Goal: Task Accomplishment & Management: Use online tool/utility

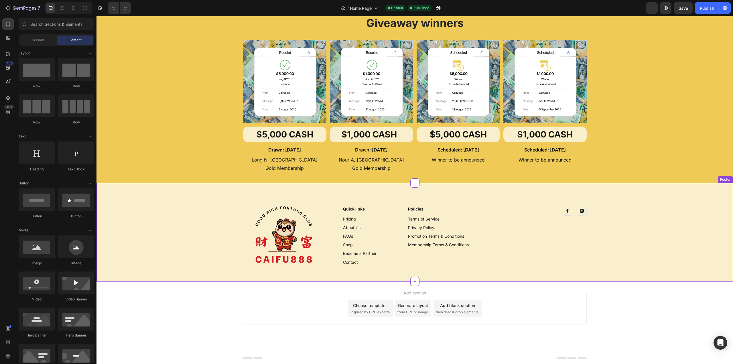
scroll to position [1512, 0]
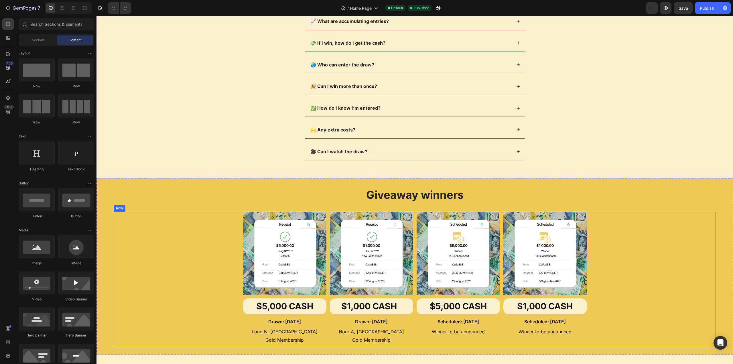
click at [195, 247] on div "Image $5,000 CASH Heading Drawn: [DATE] Text Block Long N, [PERSON_NAME] Member…" at bounding box center [415, 280] width 602 height 136
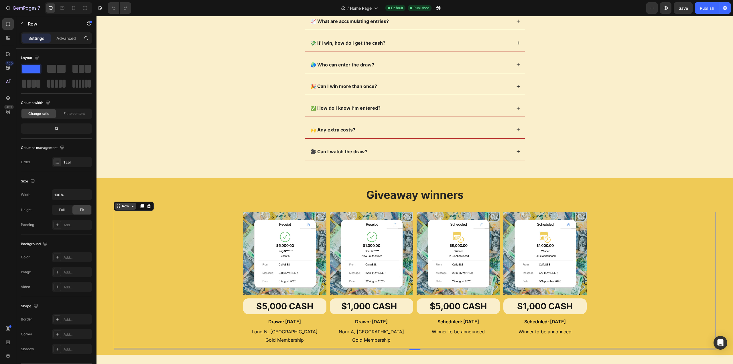
click at [131, 207] on icon at bounding box center [132, 206] width 5 height 5
click at [132, 208] on icon at bounding box center [132, 206] width 5 height 5
click at [22, 24] on icon "button" at bounding box center [22, 23] width 5 height 5
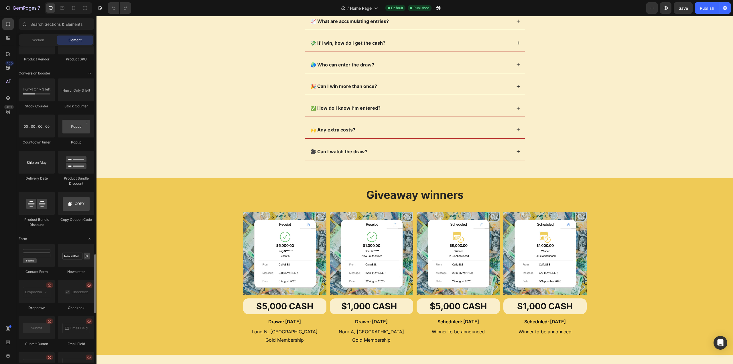
scroll to position [1346, 0]
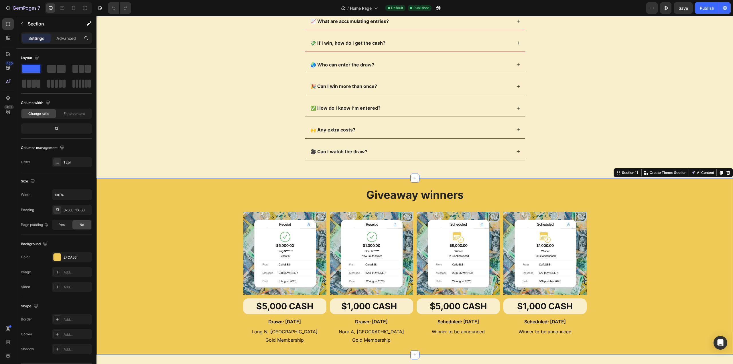
click at [102, 182] on div "Giveaway winners Heading Image $5,000 CASH Heading Drawn: [DATE] Text Block Lon…" at bounding box center [415, 266] width 637 height 177
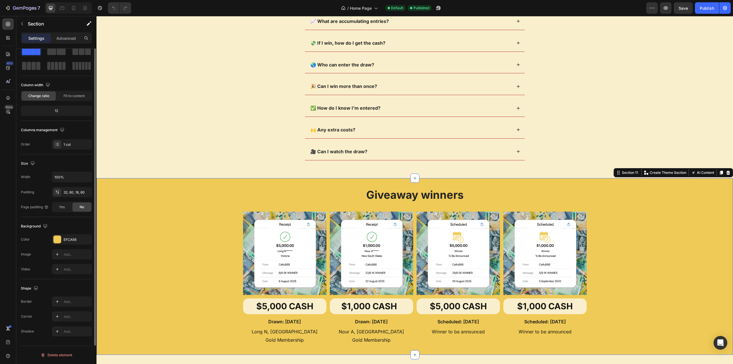
scroll to position [0, 0]
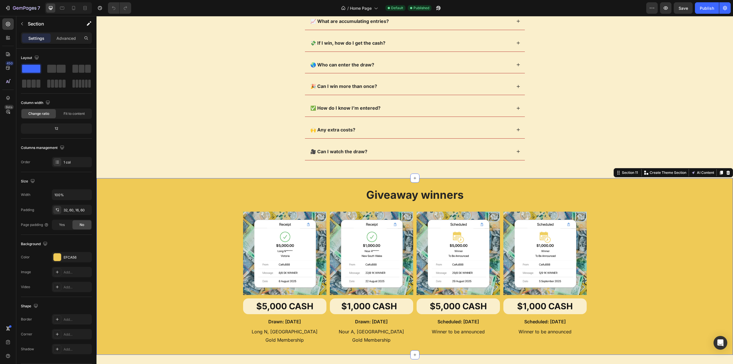
click at [125, 183] on div "Giveaway winners Heading Image $5,000 CASH Heading Drawn: [DATE] Text Block Lon…" at bounding box center [415, 266] width 637 height 177
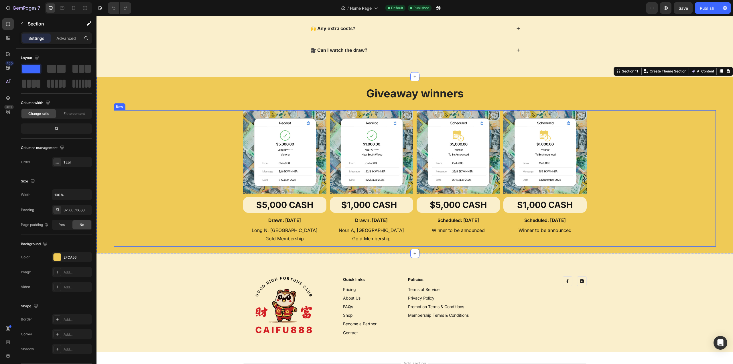
scroll to position [1598, 0]
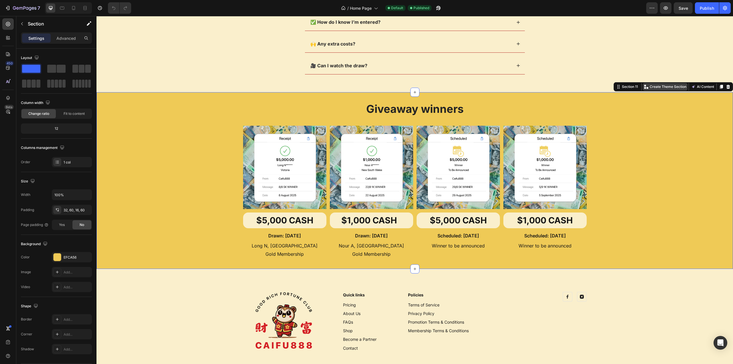
click at [667, 86] on p "Create Theme Section" at bounding box center [668, 86] width 37 height 5
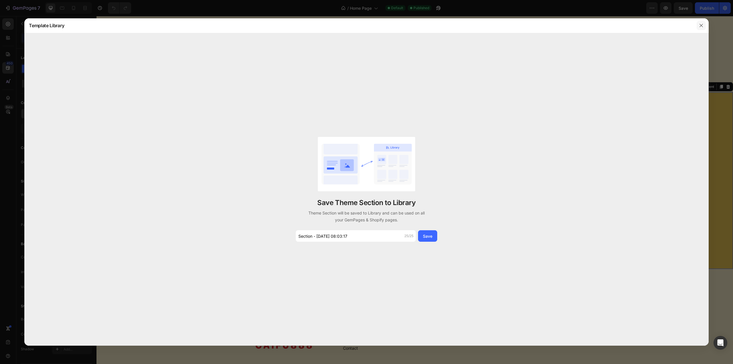
click at [700, 26] on icon "button" at bounding box center [701, 25] width 5 height 5
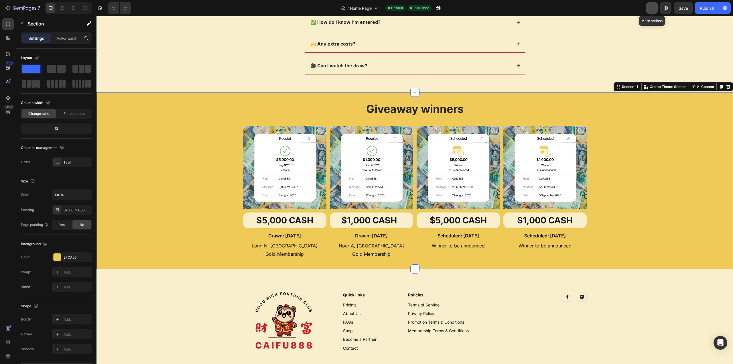
click at [651, 8] on icon "button" at bounding box center [652, 8] width 6 height 6
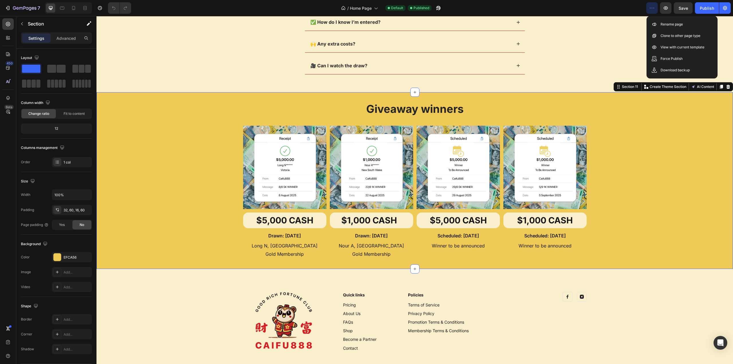
click at [651, 8] on icon "button" at bounding box center [652, 8] width 6 height 6
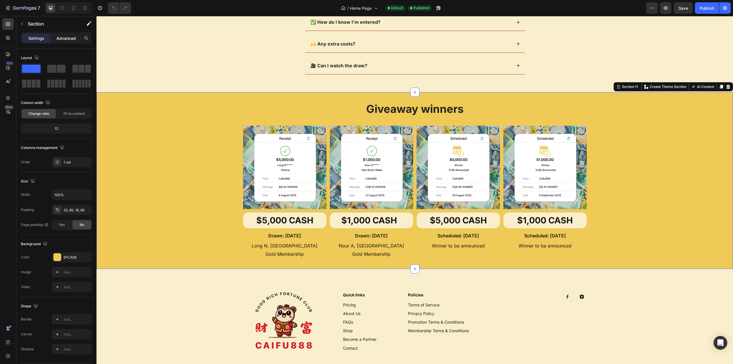
click at [68, 38] on p "Advanced" at bounding box center [65, 38] width 19 height 6
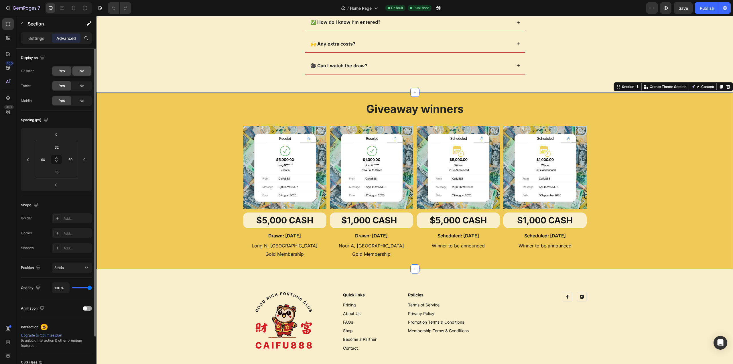
click at [82, 72] on span "No" at bounding box center [82, 70] width 5 height 5
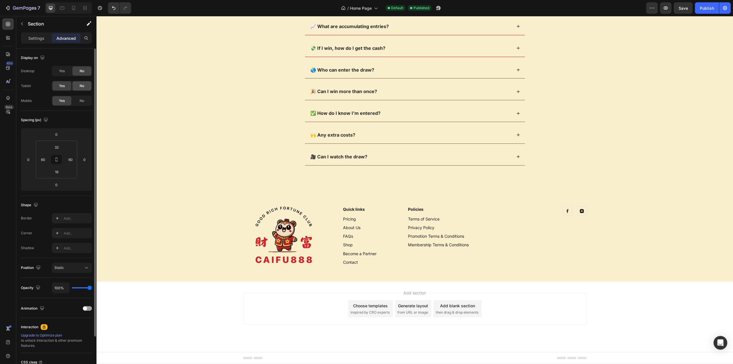
click at [83, 85] on span "No" at bounding box center [82, 85] width 5 height 5
drag, startPoint x: 82, startPoint y: 98, endPoint x: 318, endPoint y: 1, distance: 255.3
click at [82, 98] on div "No" at bounding box center [81, 100] width 19 height 9
click at [58, 74] on div "Yes" at bounding box center [61, 70] width 19 height 9
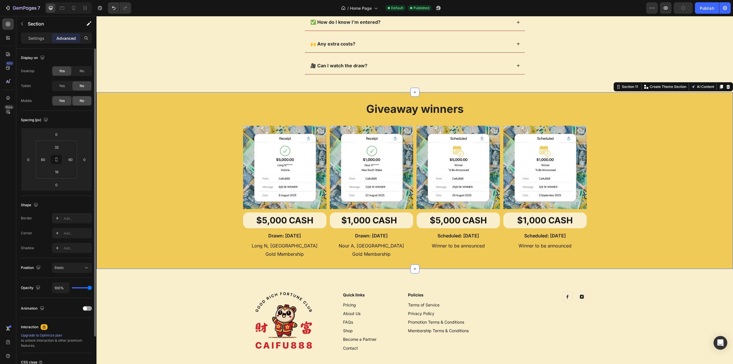
click at [82, 102] on span "No" at bounding box center [82, 100] width 5 height 5
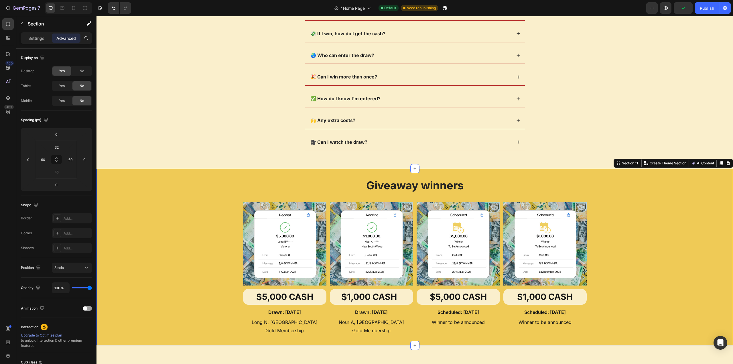
scroll to position [1484, 0]
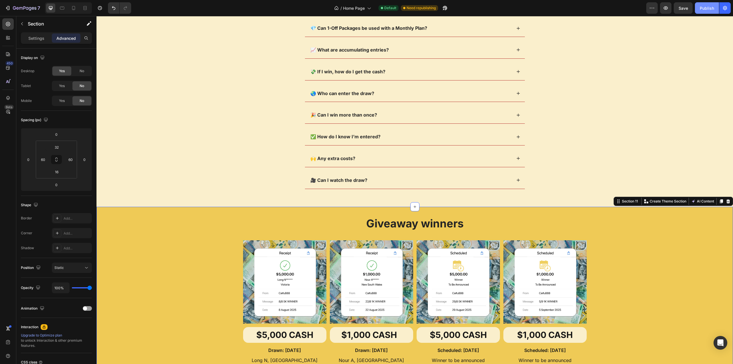
click at [707, 9] on div "Publish" at bounding box center [707, 8] width 14 height 6
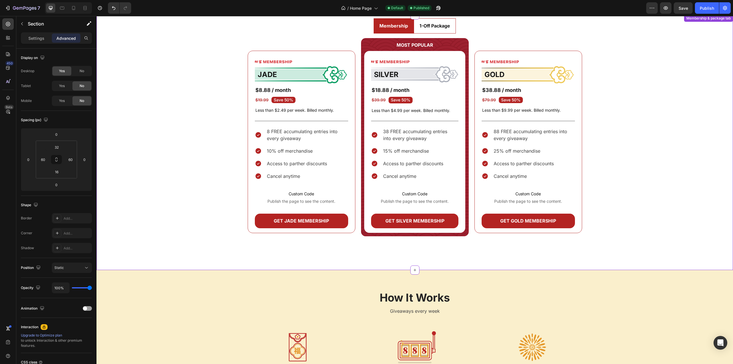
scroll to position [344, 0]
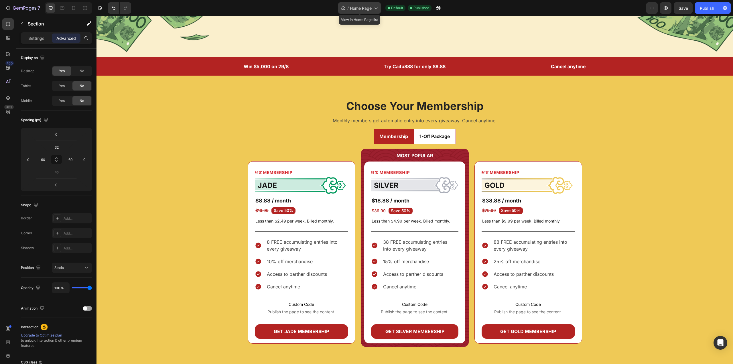
click at [371, 10] on span "Home Page" at bounding box center [361, 8] width 22 height 6
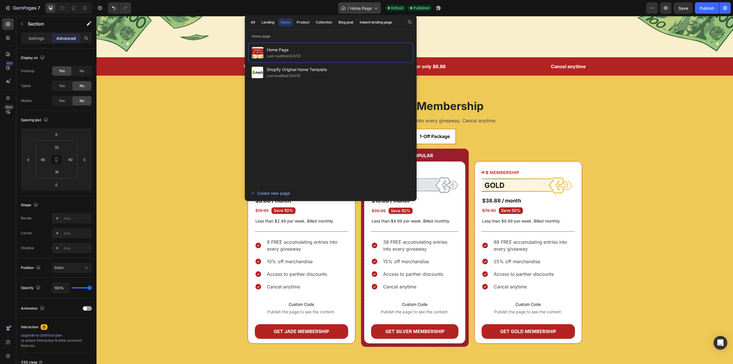
click at [371, 10] on span "Home Page" at bounding box center [361, 8] width 22 height 6
